Goal: Task Accomplishment & Management: Use online tool/utility

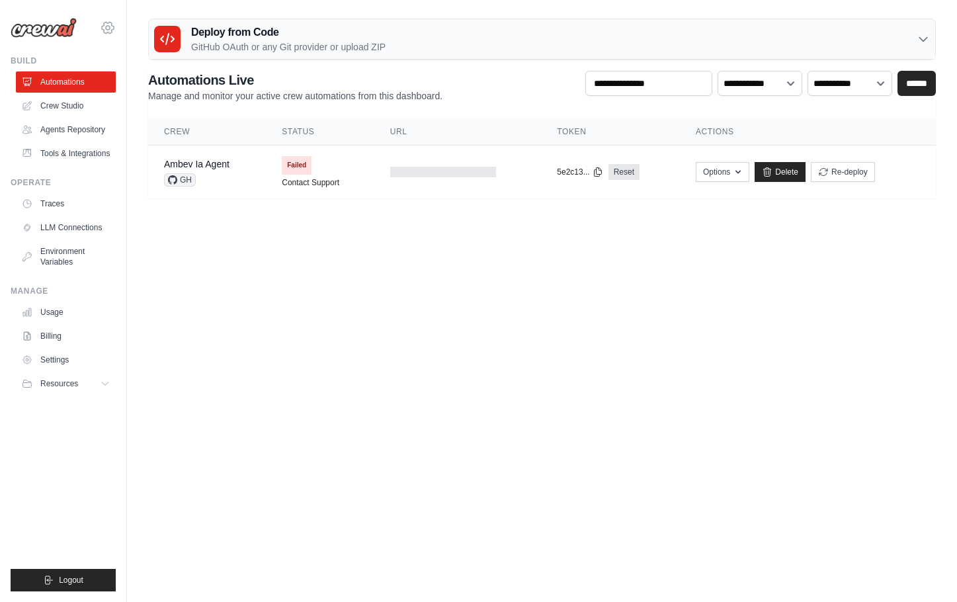
click at [112, 27] on icon at bounding box center [108, 28] width 16 height 16
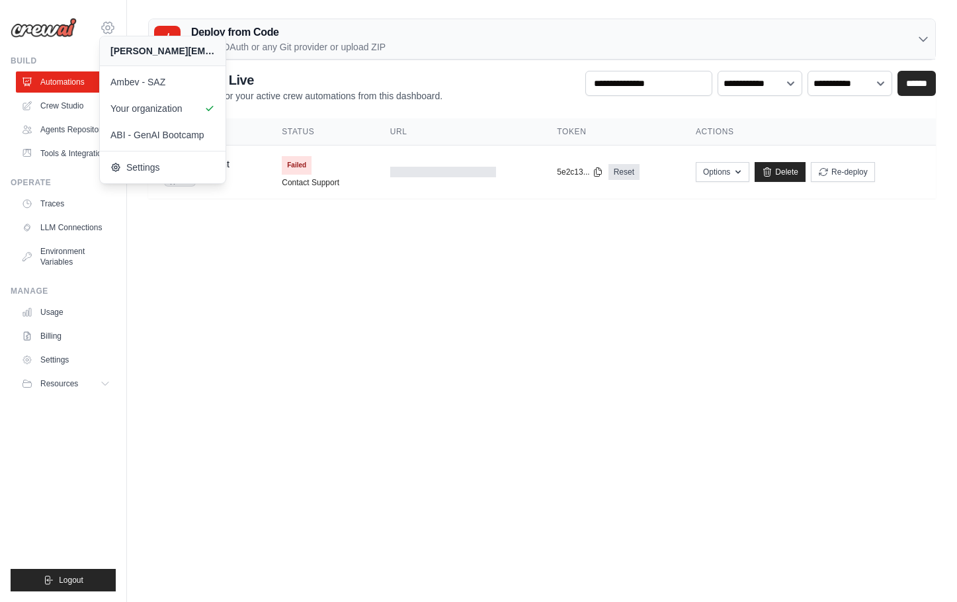
click at [112, 27] on icon at bounding box center [108, 28] width 16 height 16
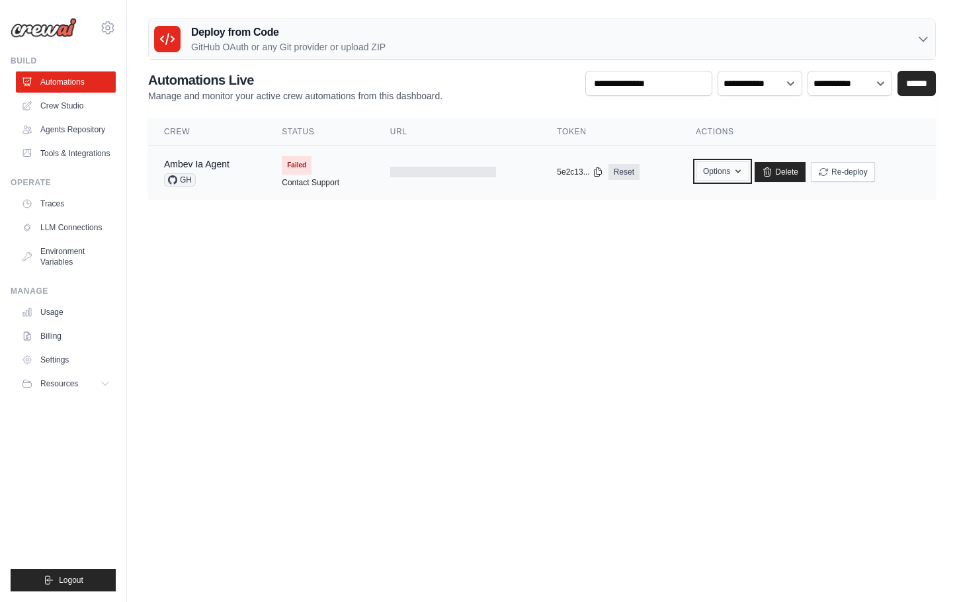
click at [704, 175] on button "Options" at bounding box center [723, 171] width 54 height 20
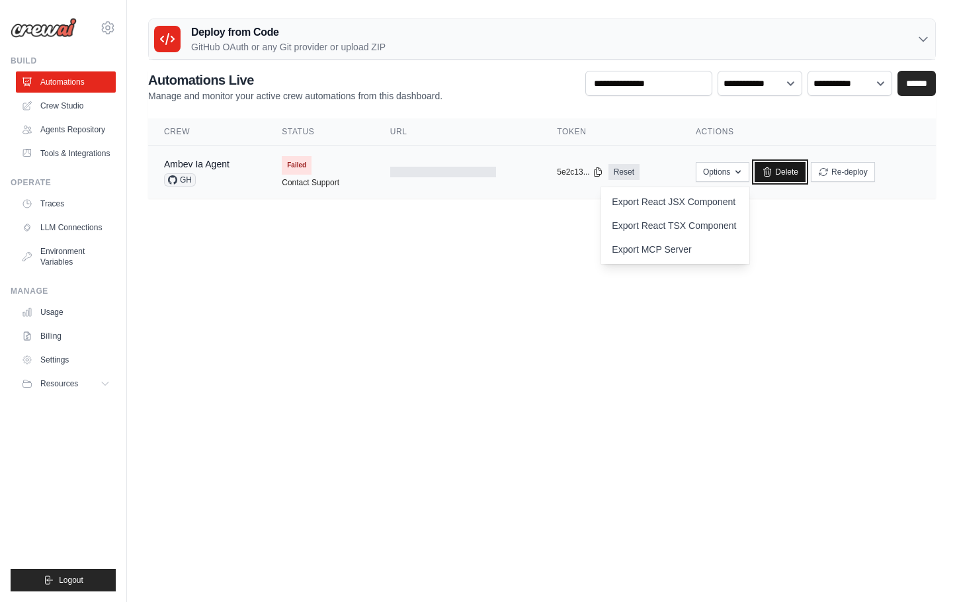
click at [801, 165] on link "Delete" at bounding box center [780, 172] width 51 height 20
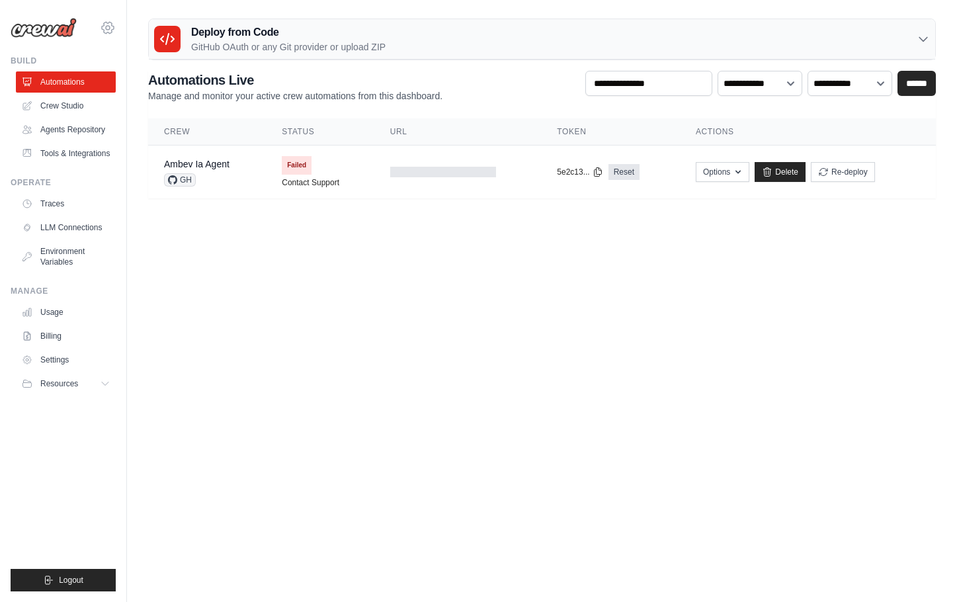
click at [106, 33] on icon at bounding box center [108, 27] width 12 height 11
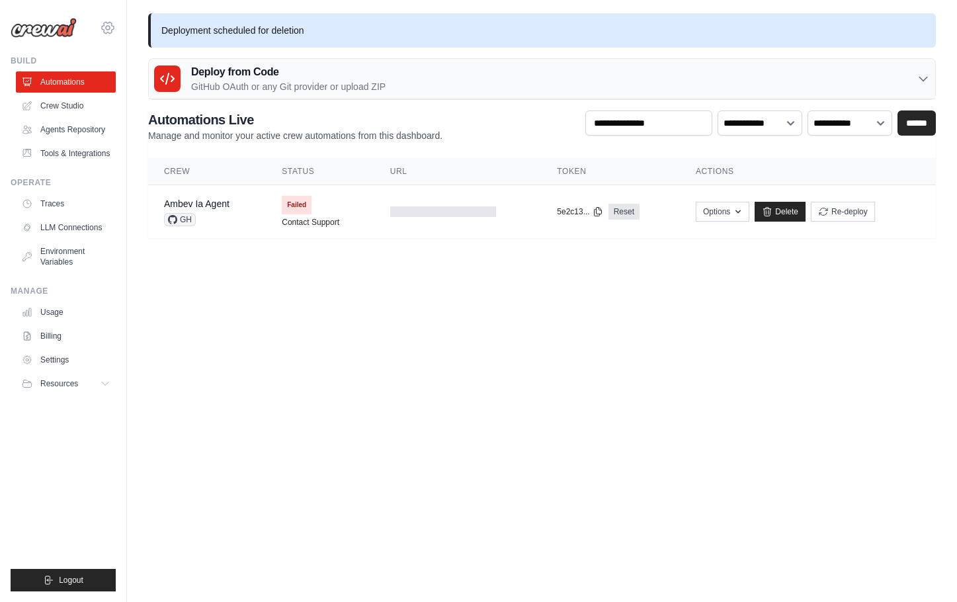
click at [112, 25] on icon at bounding box center [108, 27] width 12 height 11
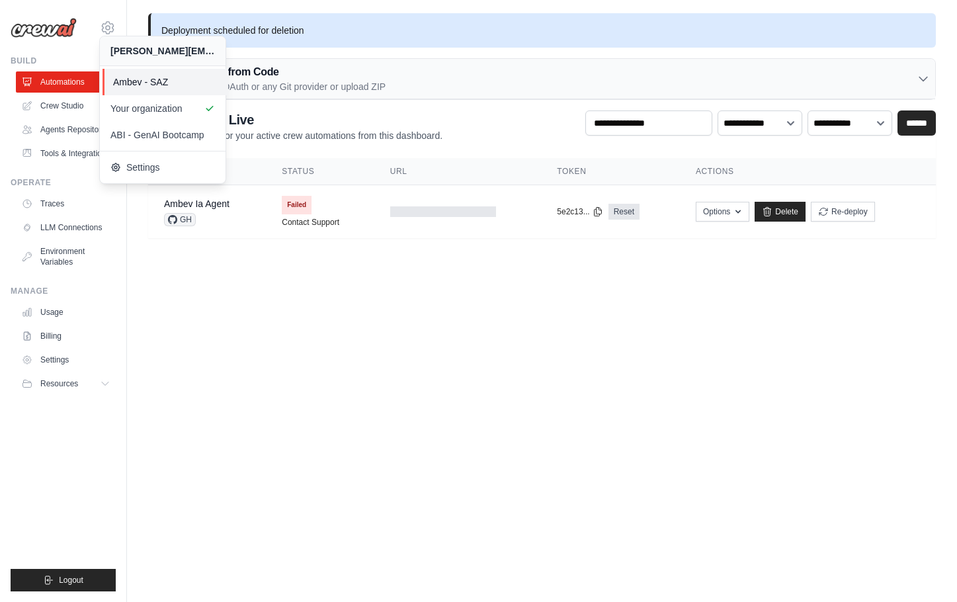
click at [140, 79] on span "Ambev - SAZ" at bounding box center [165, 81] width 104 height 13
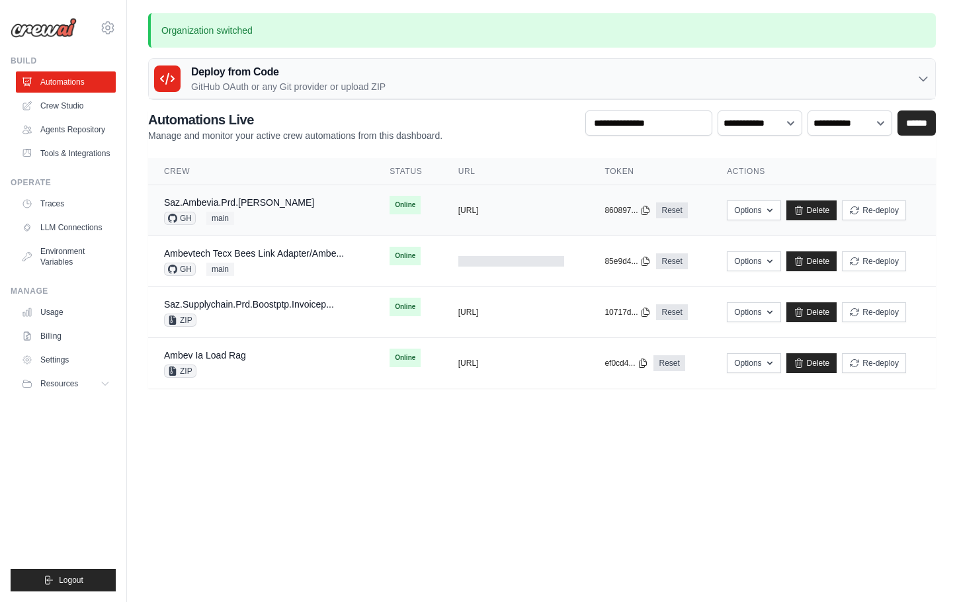
click at [294, 204] on div "Saz.Ambevia.Prd.Aida GH main" at bounding box center [261, 210] width 194 height 29
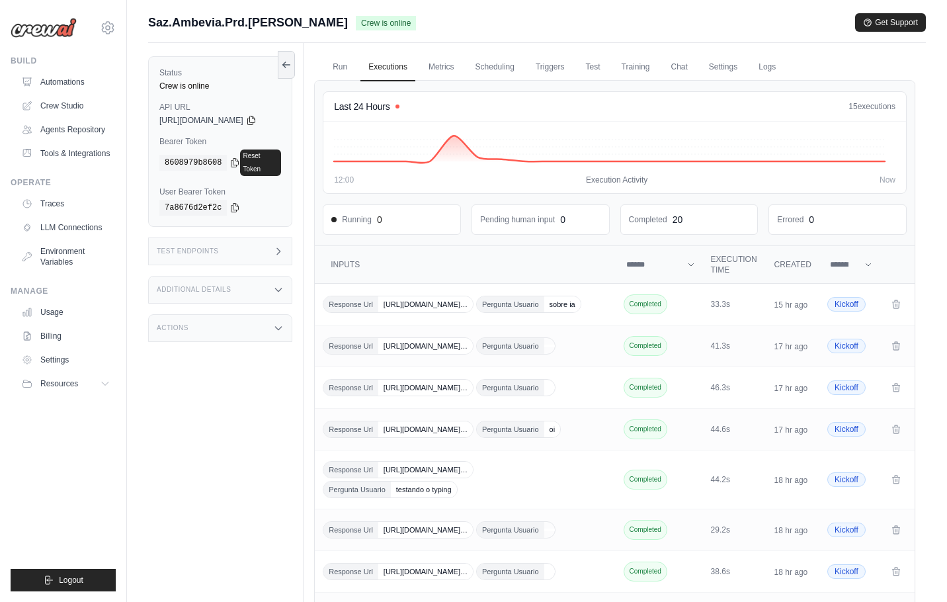
click at [253, 314] on div "Actions" at bounding box center [220, 328] width 144 height 28
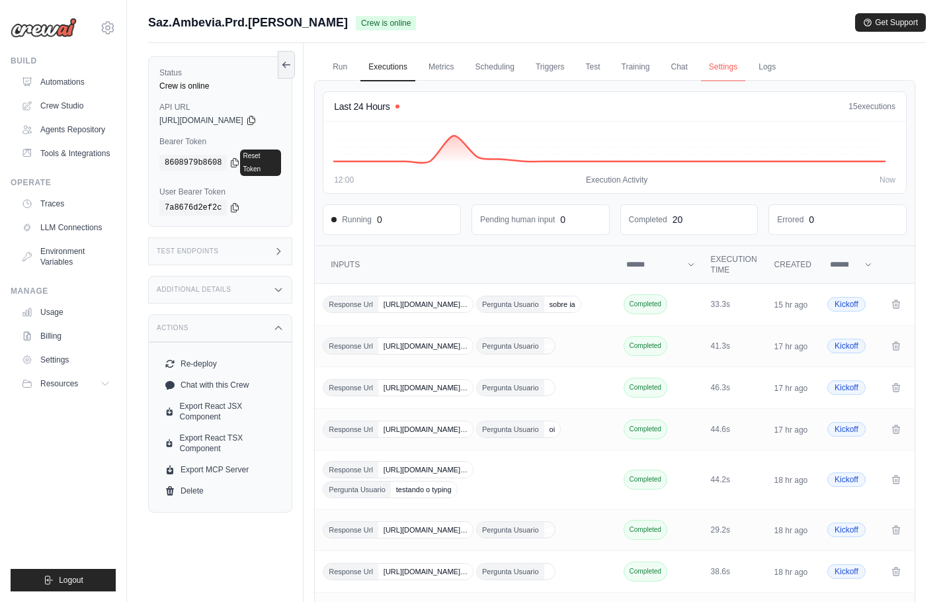
click at [745, 71] on link "Settings" at bounding box center [723, 68] width 44 height 28
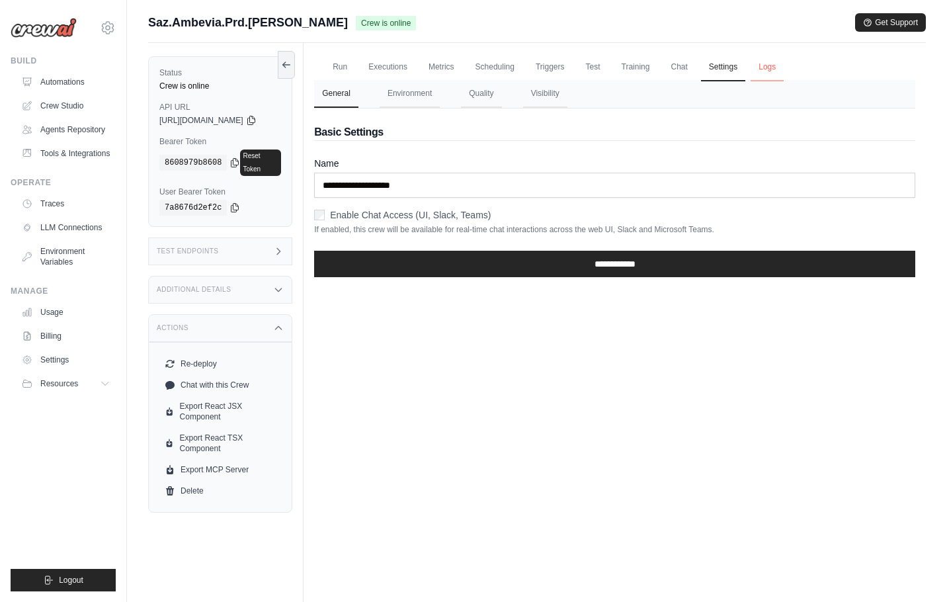
click at [770, 69] on link "Logs" at bounding box center [767, 68] width 33 height 28
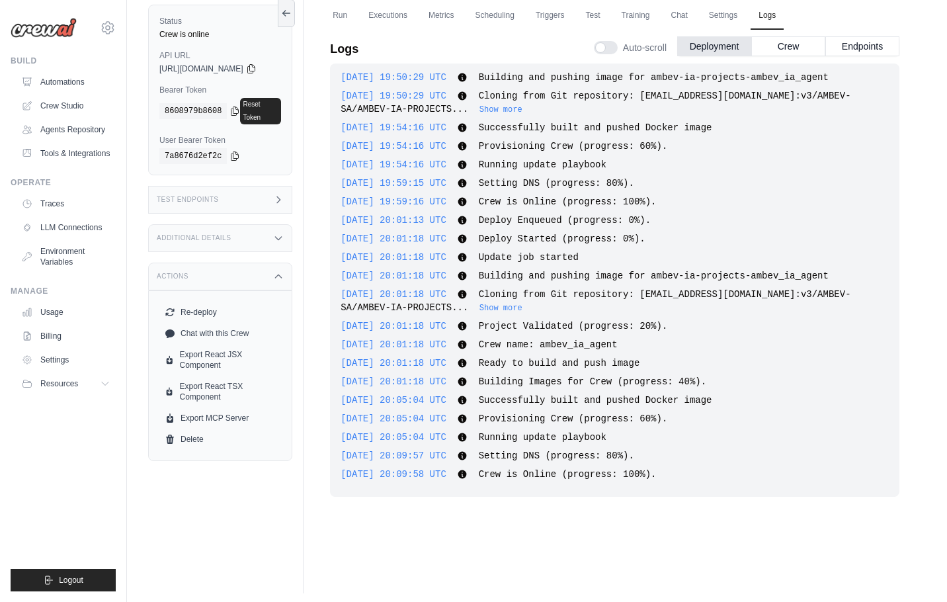
scroll to position [1332, 0]
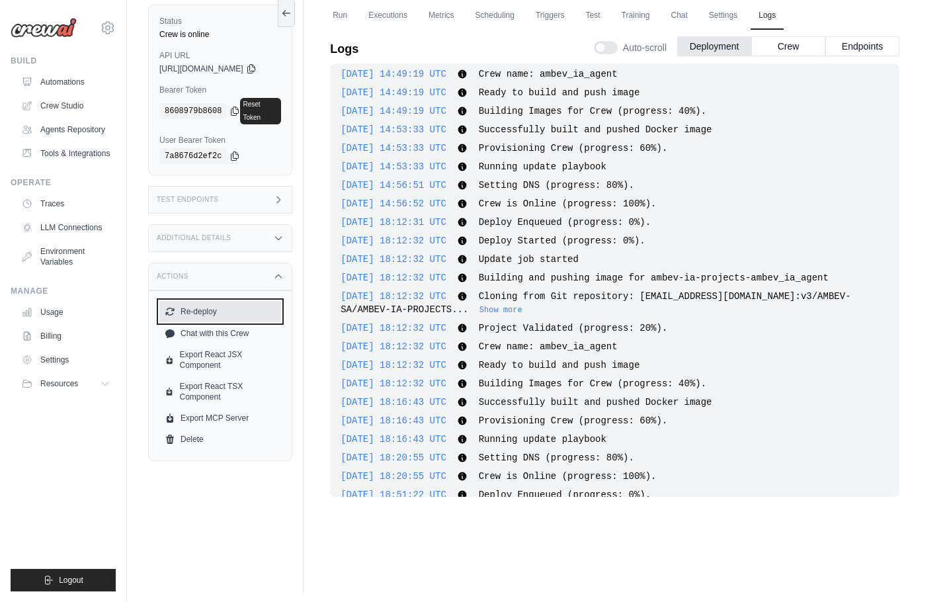
click at [210, 304] on button "Re-deploy" at bounding box center [220, 311] width 122 height 21
